Goal: Navigation & Orientation: Find specific page/section

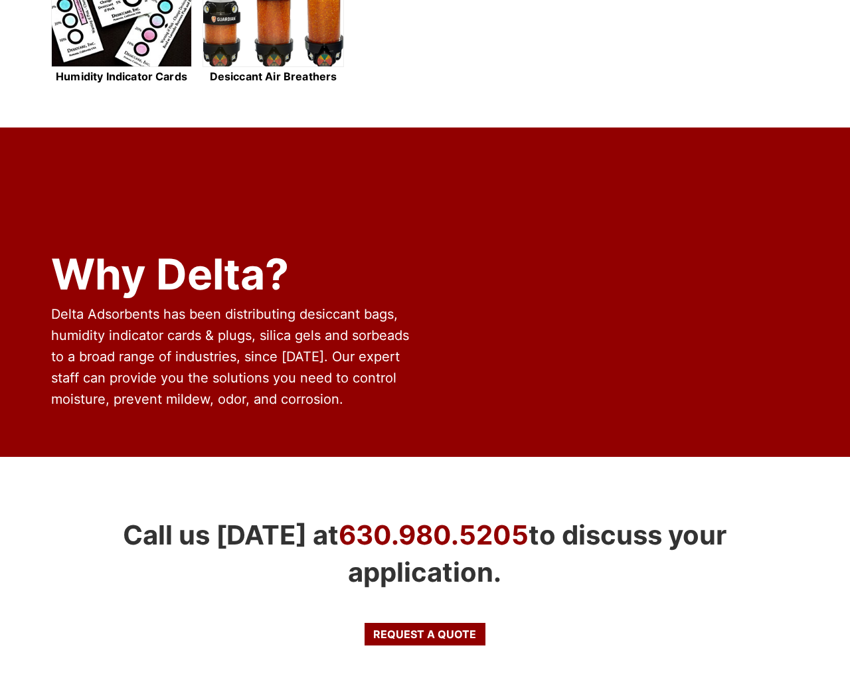
scroll to position [1166, 0]
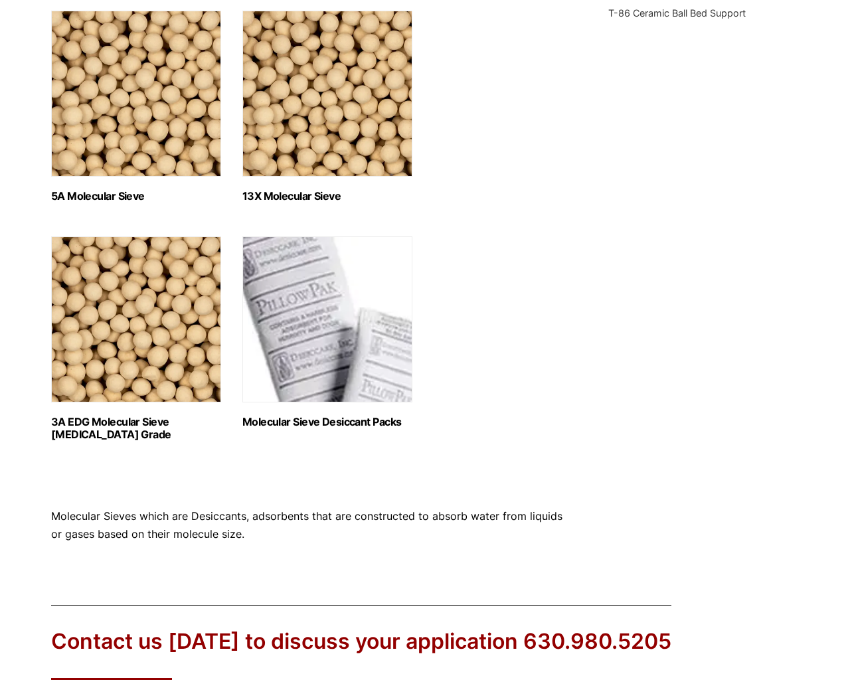
scroll to position [861, 0]
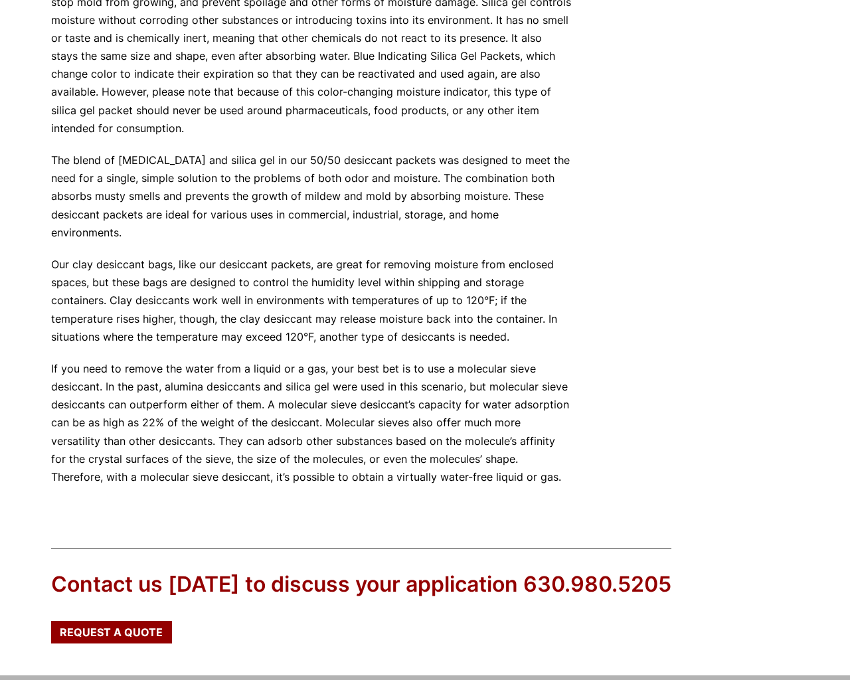
scroll to position [1450, 0]
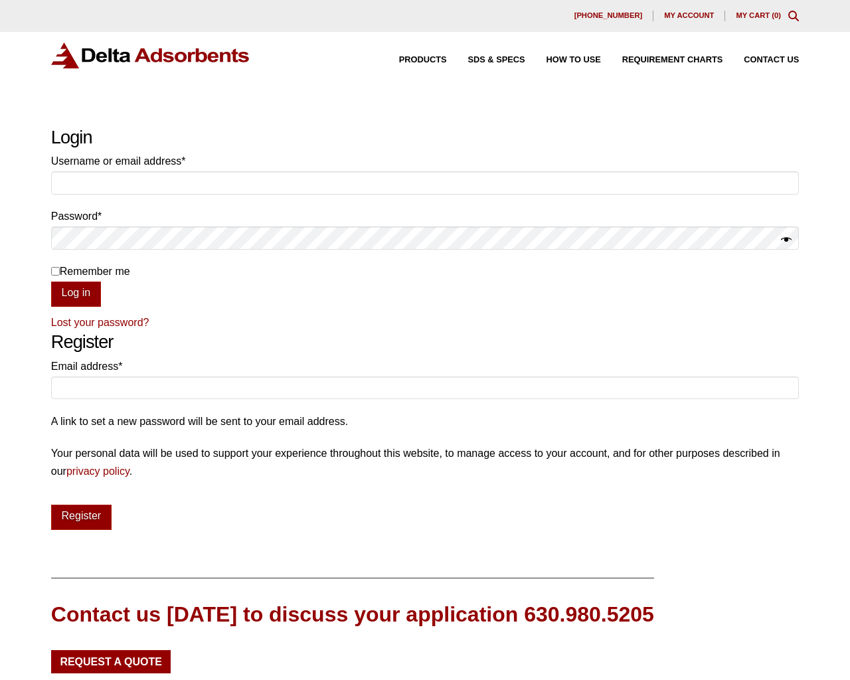
scroll to position [170, 0]
